Goal: Information Seeking & Learning: Learn about a topic

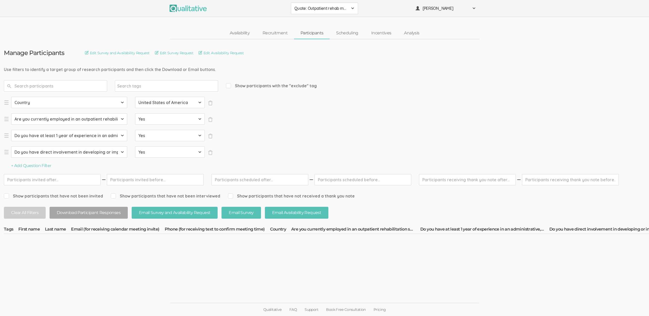
select select "SFQ Do you have at least 1 year of experience in an administrative, leadership,…"
select select "Yes"
select select "SFQ Do you have direct involvement in developing or implementing strategies to …"
select select "Yes"
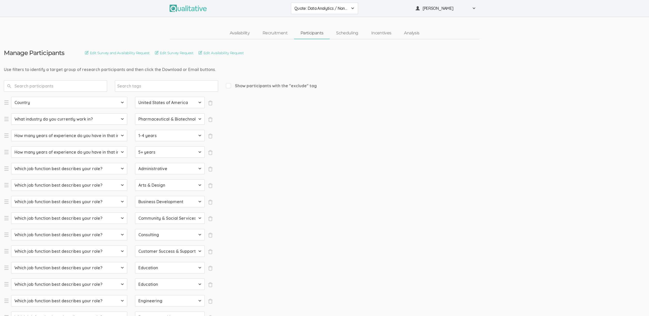
select select "SFQ Country"
select select "US"
select select "SFQ What industry do you currently work in?"
select select "Pharmaceutical & Biotechnology"
select select "SFQ How many years of experience do you have in that industry?"
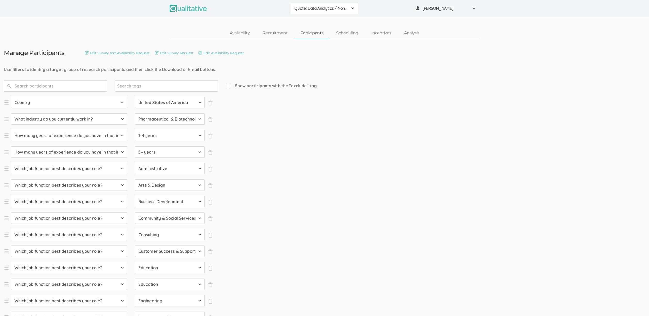
select select "1-4 years"
select select "SFQ How many years of experience do you have in that industry?"
select select "5+ years"
select select "SFQ Which job function best describes your role?"
select select "Administrative"
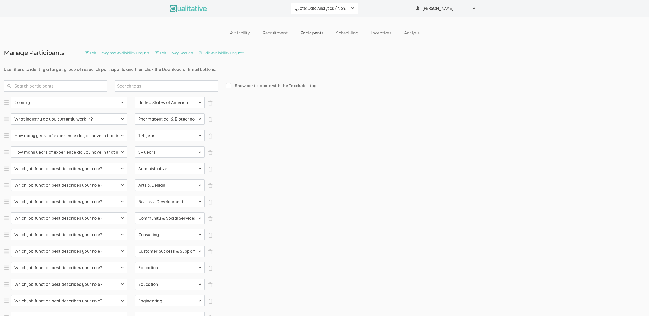
select select "SFQ Which job function best describes your role?"
select select "Arts & Design"
select select "SFQ Which job function best describes your role?"
select select "Business Development"
select select "SFQ Which job function best describes your role?"
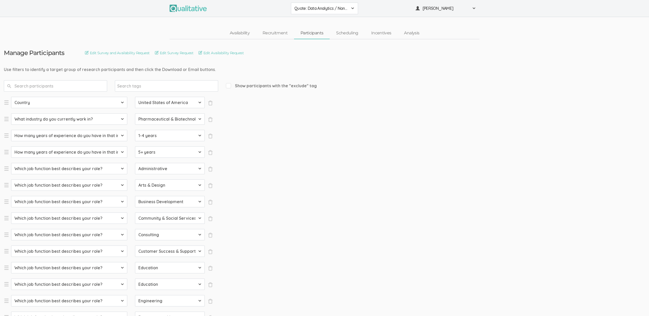
select select "Community & Social Services"
select select "SFQ Which job function best describes your role?"
select select "Consulting"
select select "SFQ Which job function best describes your role?"
select select "Customer Success & Support"
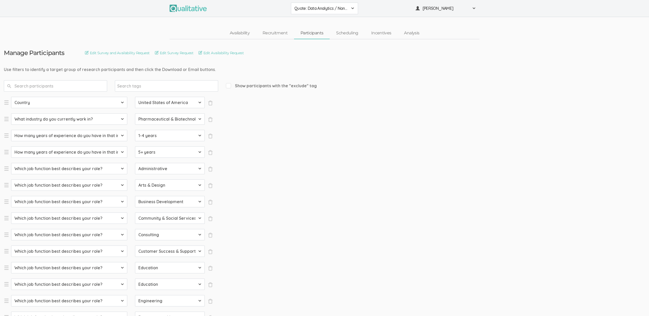
select select "SFQ Which job function best describes your role?"
select select "Education"
select select "SFQ Which job function best describes your role?"
select select "Education"
select select "SFQ Which job function best describes your role?"
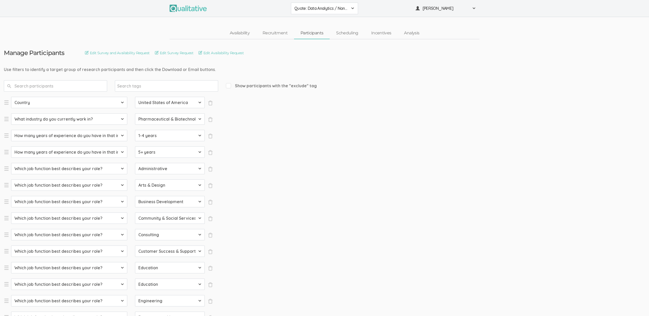
select select "Engineering"
select select "SFQ Which job function best describes your role?"
select select "Entrepreneurship"
select select "SFQ Which job function best describes your role?"
select select "Healthcare Services"
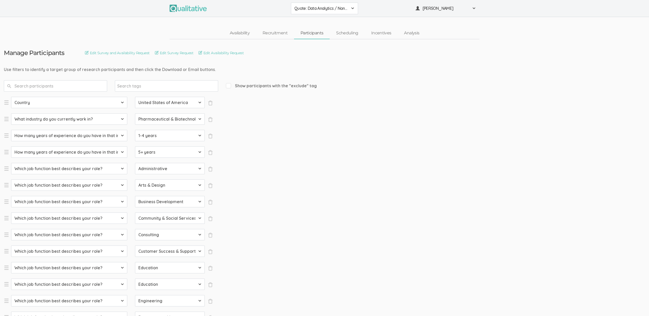
select select "SFQ Which job function best describes your role?"
select select "Human Resources"
select select "SFQ Which job function best describes your role?"
select select "Information Technology"
select select "SFQ Which job function best describes your role?"
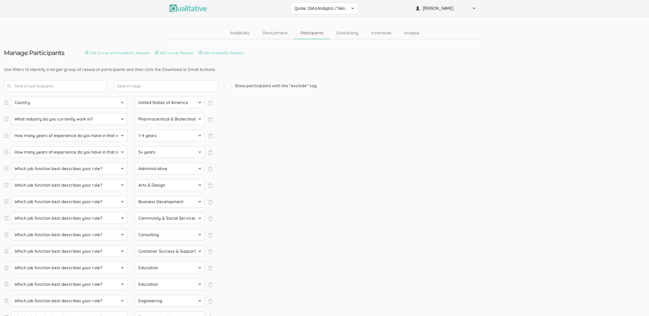
select select "Legal"
select select "SFQ Which job function best describes your role?"
select select "Marketing"
select select "SFQ Which job function best describes your role?"
select select "Media & Communication"
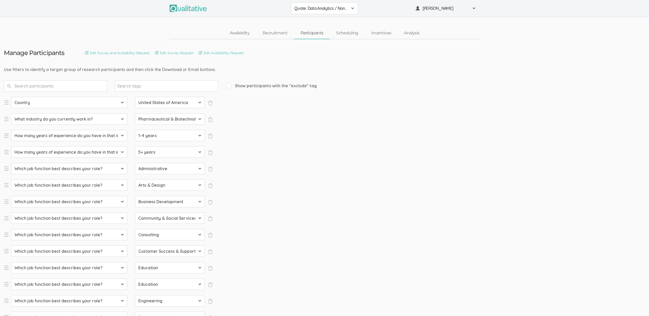
select select "SFQ Which job function best describes your role?"
select select "Military & Protective Services"
select select "SFQ Which job function best describes your role?"
select select "Operations"
select select "SFQ Which job function best describes your role?"
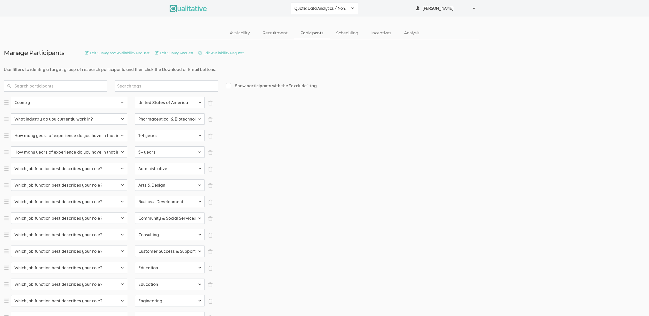
select select "Product Management"
select select "SFQ Which job function best describes your role?"
select select "Program & Project Management"
select select "SFQ Which job function best describes your role?"
select select "Purchasing"
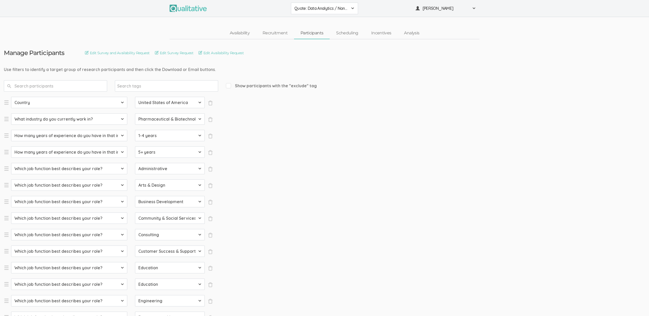
select select "SFQ Which job function best describes your role?"
select select "Quality Assurance"
select select "SFQ Which job function best describes your role?"
select select "Real Estate"
select select "SFQ Which job function best describes your role?"
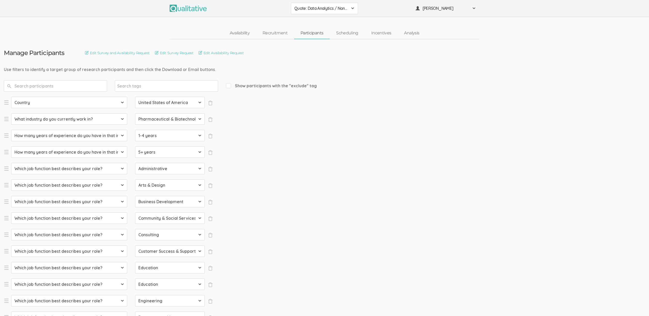
select select "Research"
select select "SFQ Which job function best describes your role?"
select select "Sales"
select select "SFQ What is your current job level/seniority?"
select select "Entry"
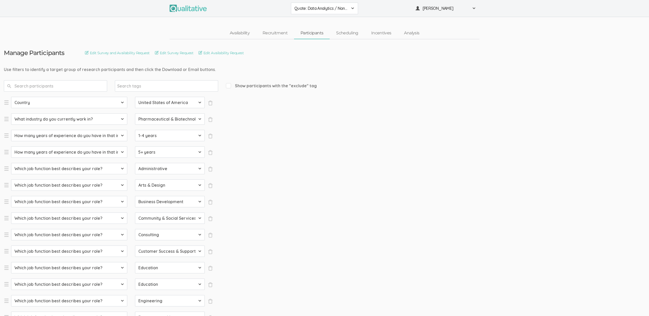
select select "SFQ What is your current job level/seniority?"
select select "Senior"
